Goal: Information Seeking & Learning: Learn about a topic

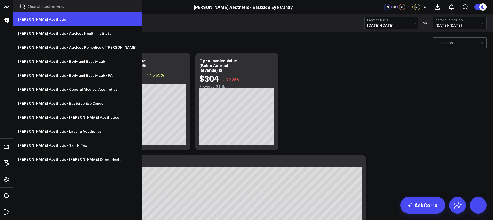
click at [39, 19] on link "[PERSON_NAME] Aesthetic" at bounding box center [77, 19] width 129 height 14
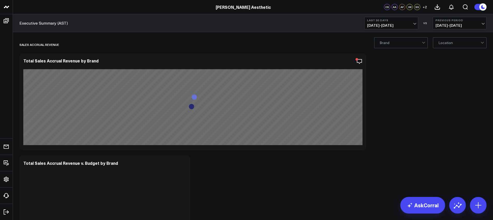
click at [384, 23] on span "08/03/25 - 09/01/25" at bounding box center [392, 25] width 48 height 4
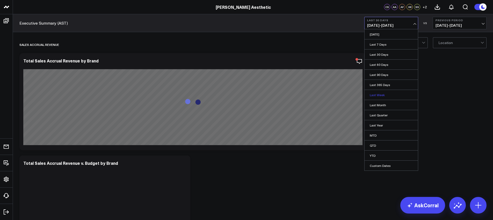
click at [378, 93] on link "Last Week" at bounding box center [391, 95] width 53 height 10
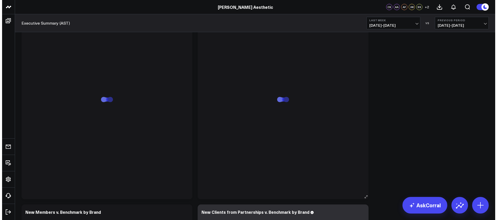
scroll to position [412, 0]
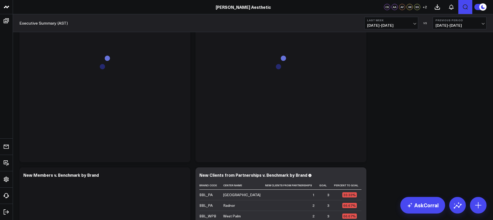
click at [466, 5] on icon "Open search" at bounding box center [465, 6] width 5 height 5
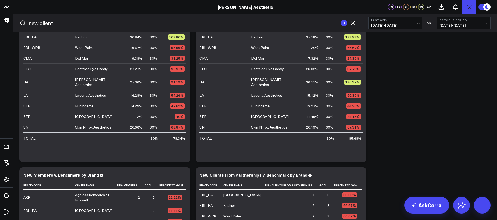
type input "new client"
click at [341, 20] on button "submit" at bounding box center [344, 23] width 6 height 6
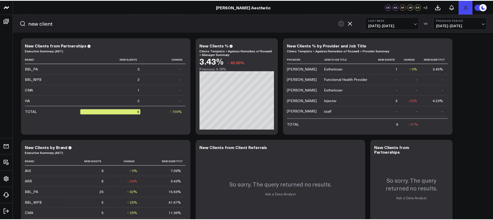
scroll to position [0, 0]
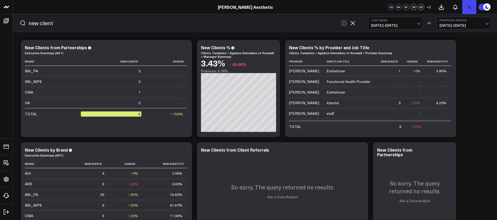
click at [394, 23] on span "08/24/25 - 08/30/25" at bounding box center [395, 25] width 48 height 4
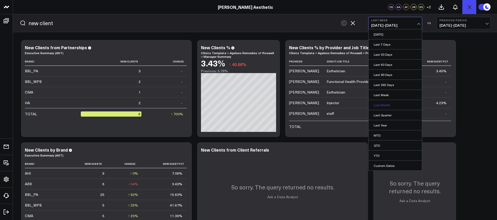
click at [385, 105] on link "Last Month" at bounding box center [395, 105] width 53 height 10
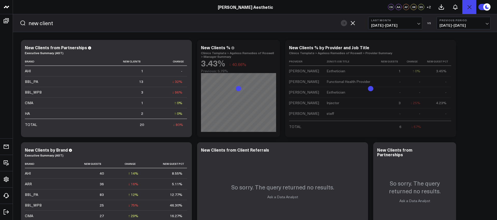
click at [352, 24] on icon "button" at bounding box center [353, 23] width 4 height 4
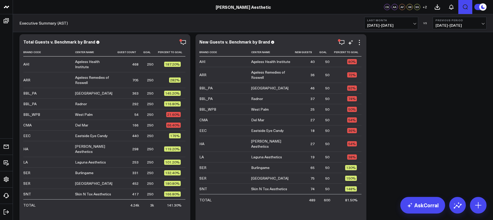
scroll to position [1160, 0]
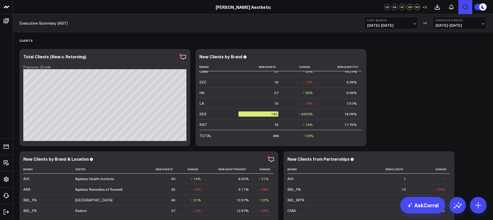
scroll to position [3032, 0]
